Goal: Task Accomplishment & Management: Use online tool/utility

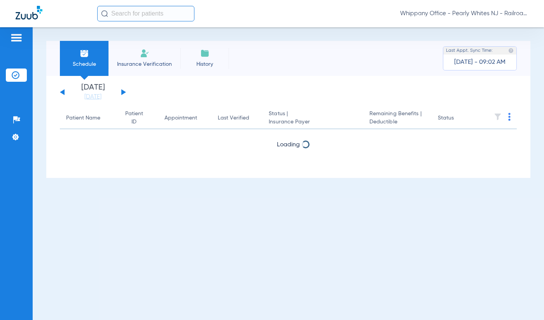
click at [123, 91] on button at bounding box center [123, 92] width 5 height 6
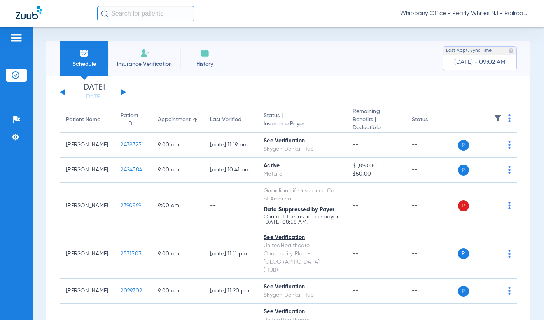
click at [502, 119] on th at bounding box center [487, 119] width 59 height 25
click at [509, 121] on img at bounding box center [510, 118] width 2 height 8
click at [479, 150] on span "Verify All" at bounding box center [474, 149] width 49 height 5
